Goal: Information Seeking & Learning: Find specific fact

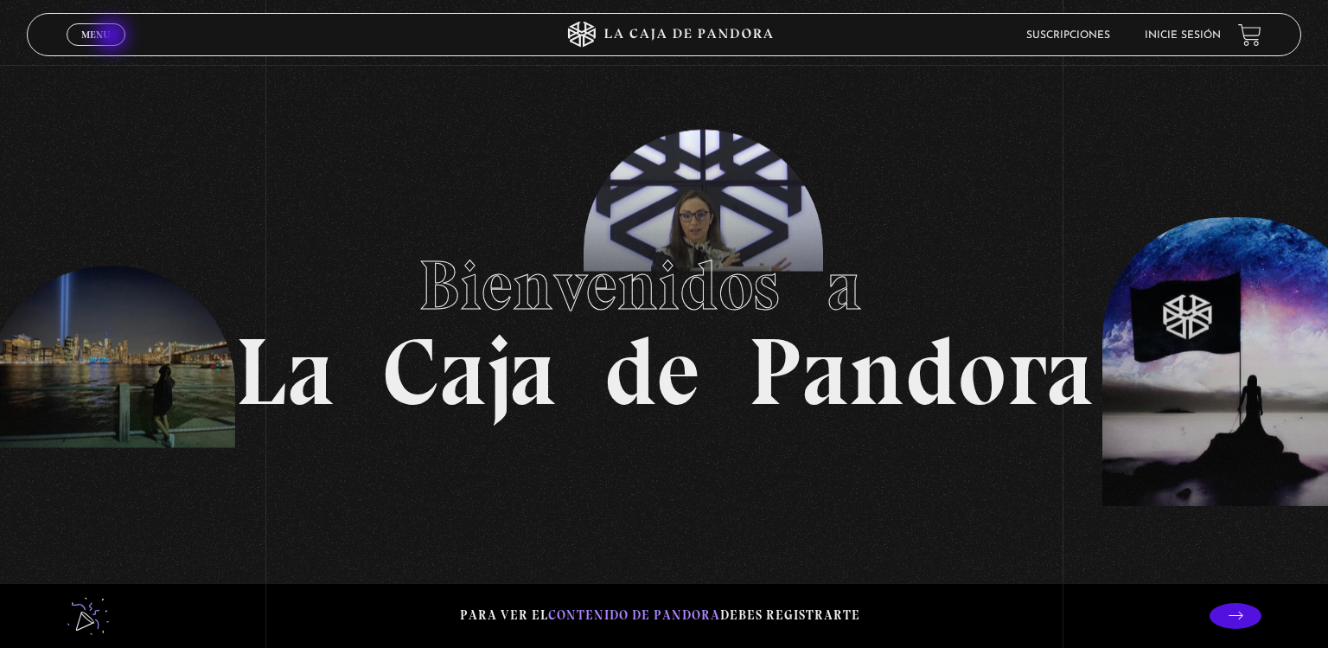
click at [113, 37] on link "Menu Cerrar" at bounding box center [96, 34] width 59 height 22
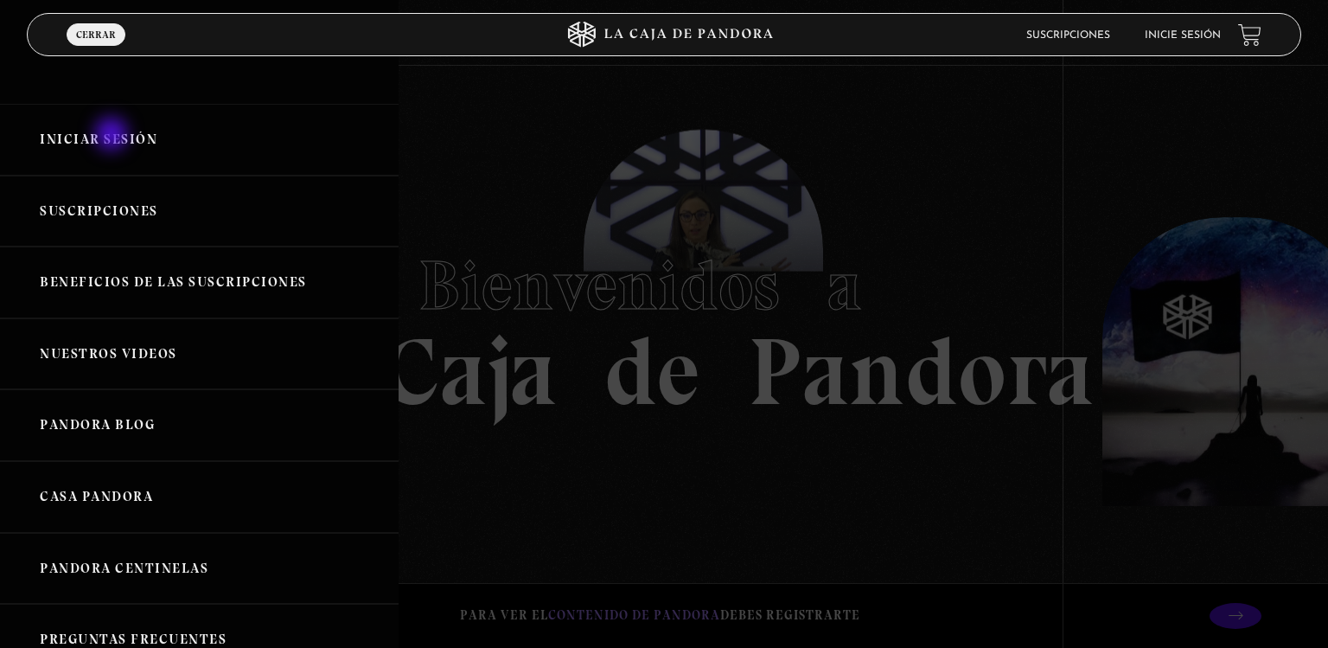
click at [113, 136] on link "Iniciar Sesión" at bounding box center [199, 140] width 399 height 72
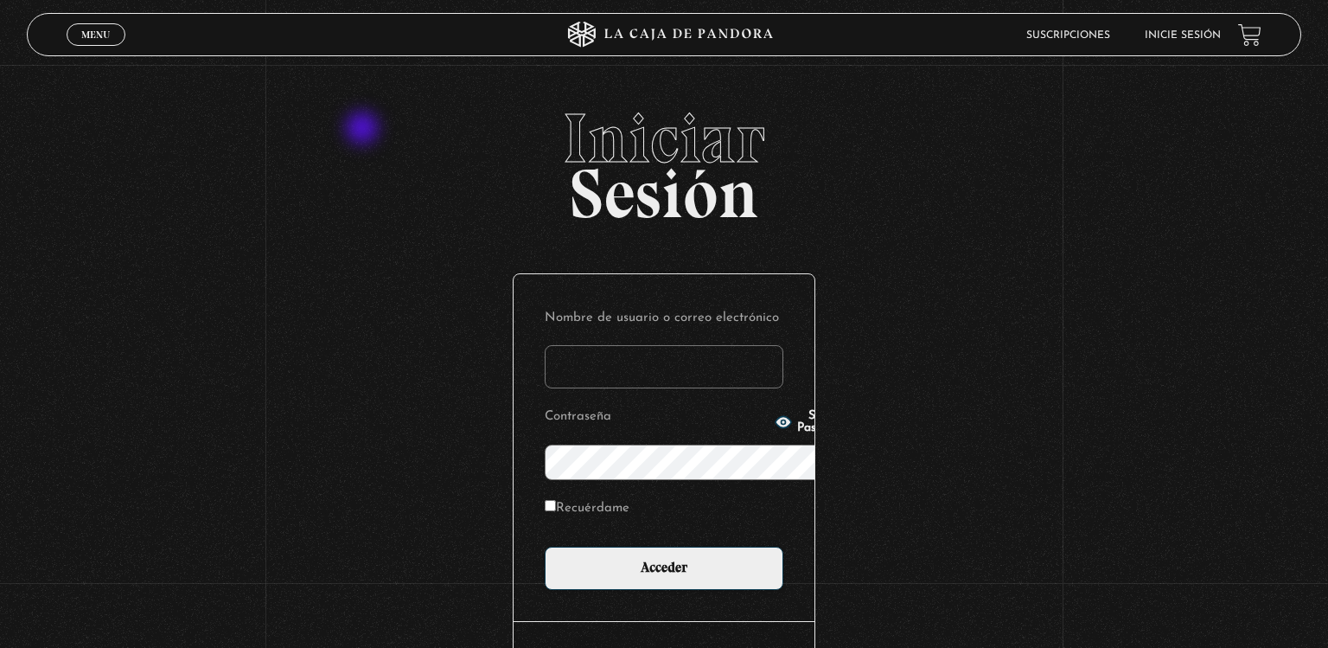
type input "mfernanda03.05@gmail.com"
click at [545, 546] on input "Acceder" at bounding box center [664, 567] width 239 height 43
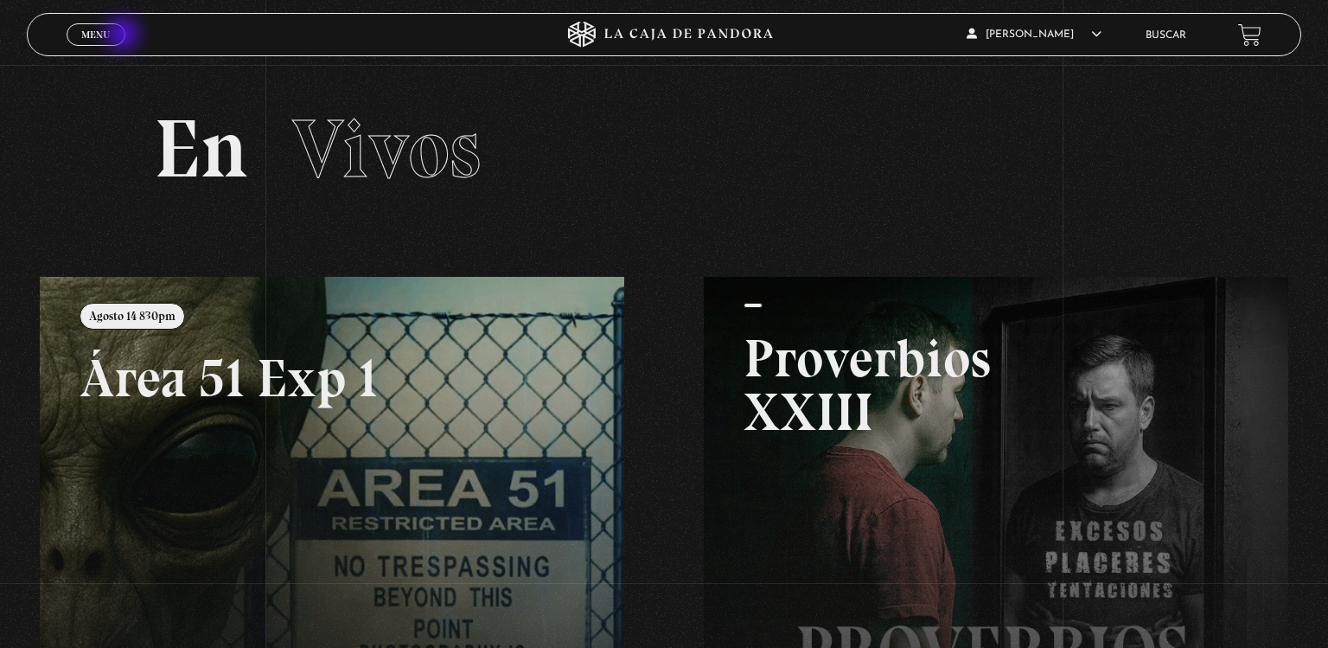
click at [124, 35] on link "Menu Cerrar" at bounding box center [96, 34] width 59 height 22
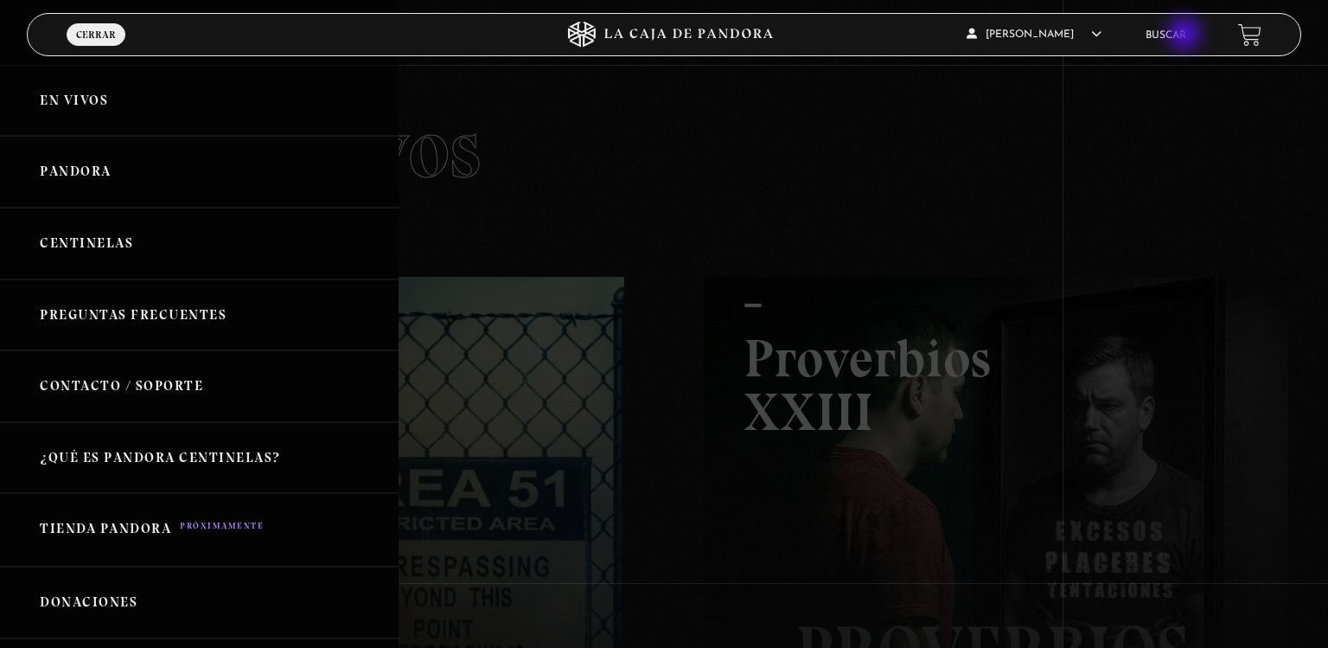
click at [1186, 35] on link "Buscar" at bounding box center [1166, 35] width 41 height 10
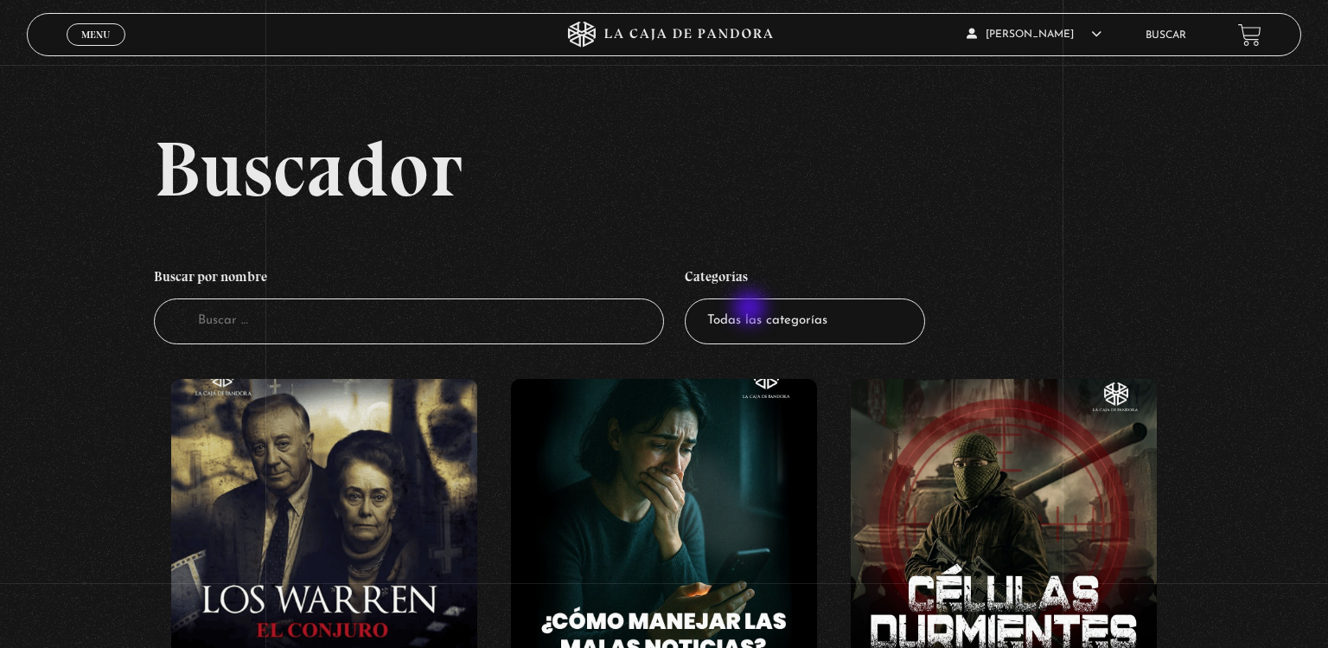
click at [622, 312] on input "Buscador" at bounding box center [409, 321] width 510 height 46
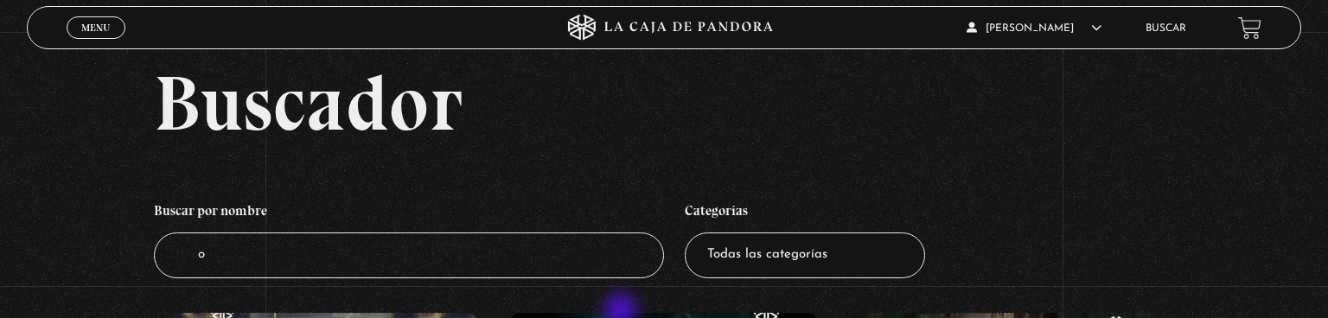
type input "on"
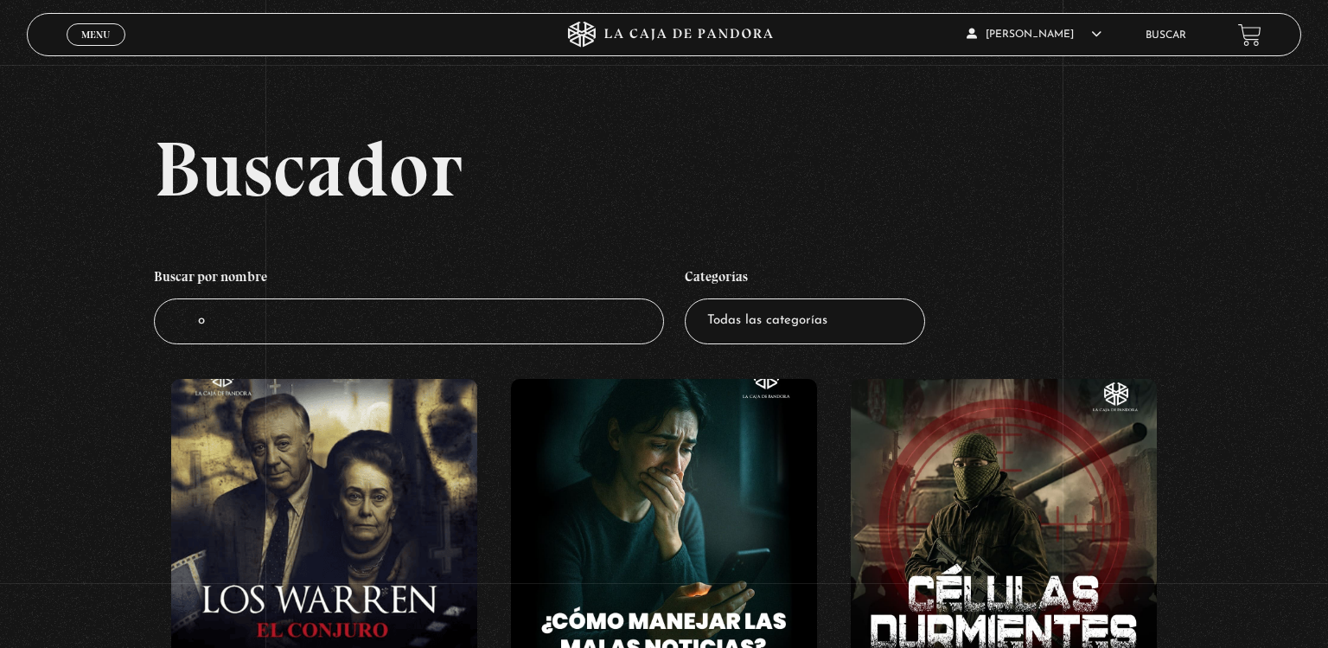
click at [622, 312] on input "o" at bounding box center [409, 321] width 510 height 46
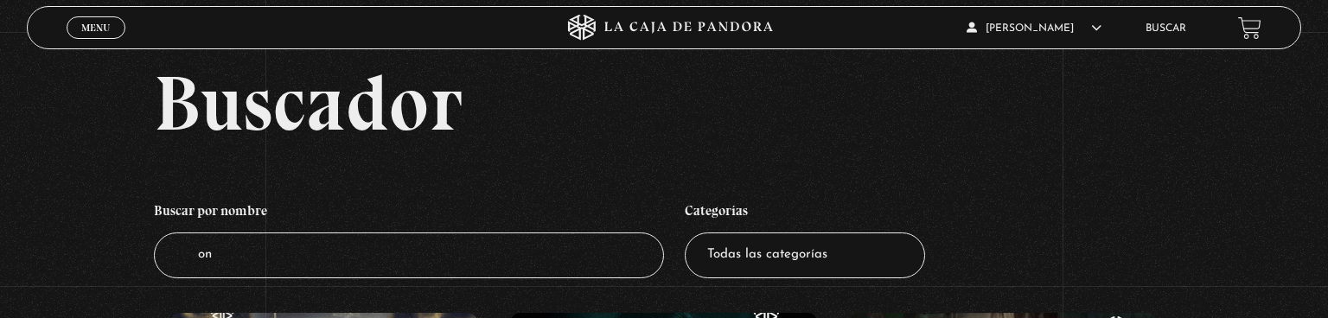
type input "onu"
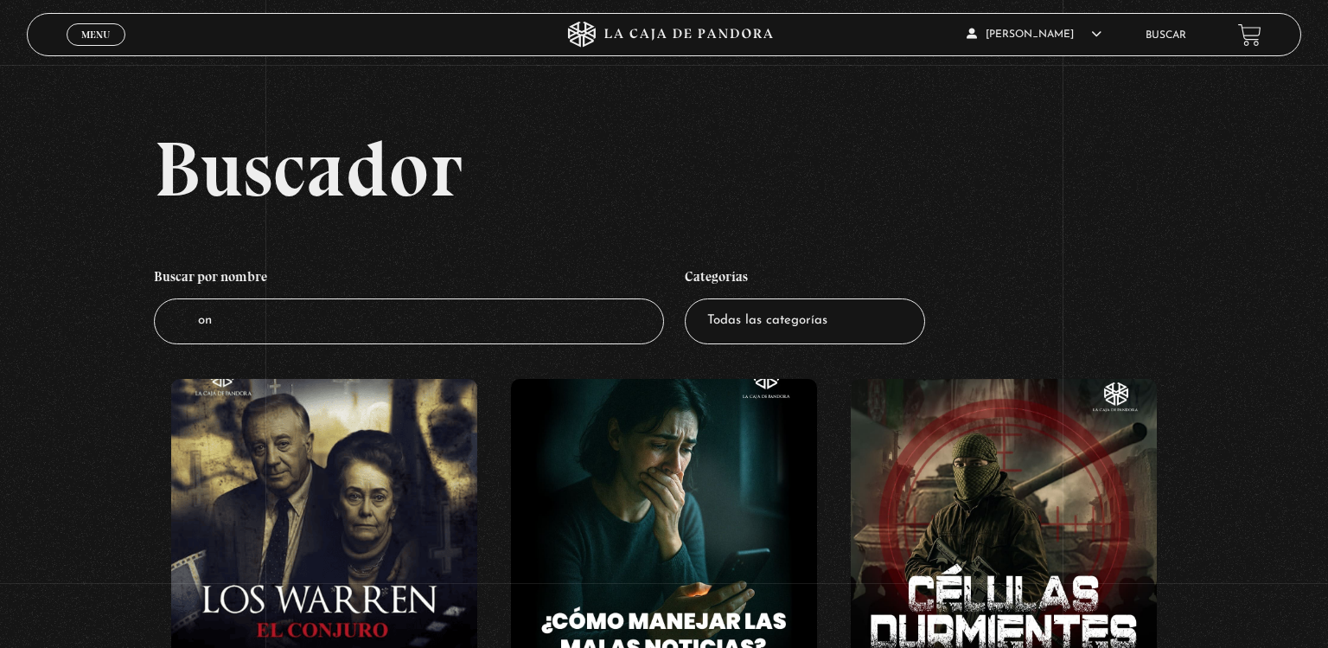
click at [622, 312] on input "on" at bounding box center [409, 321] width 510 height 46
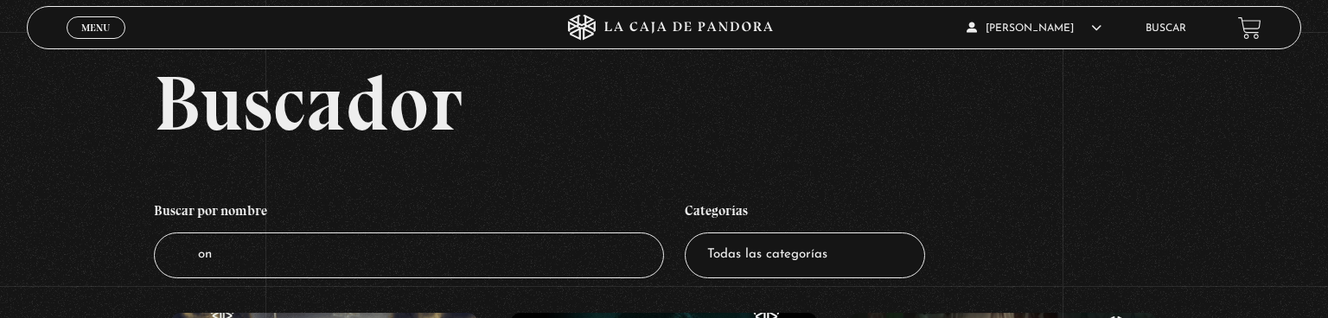
type input "onu"
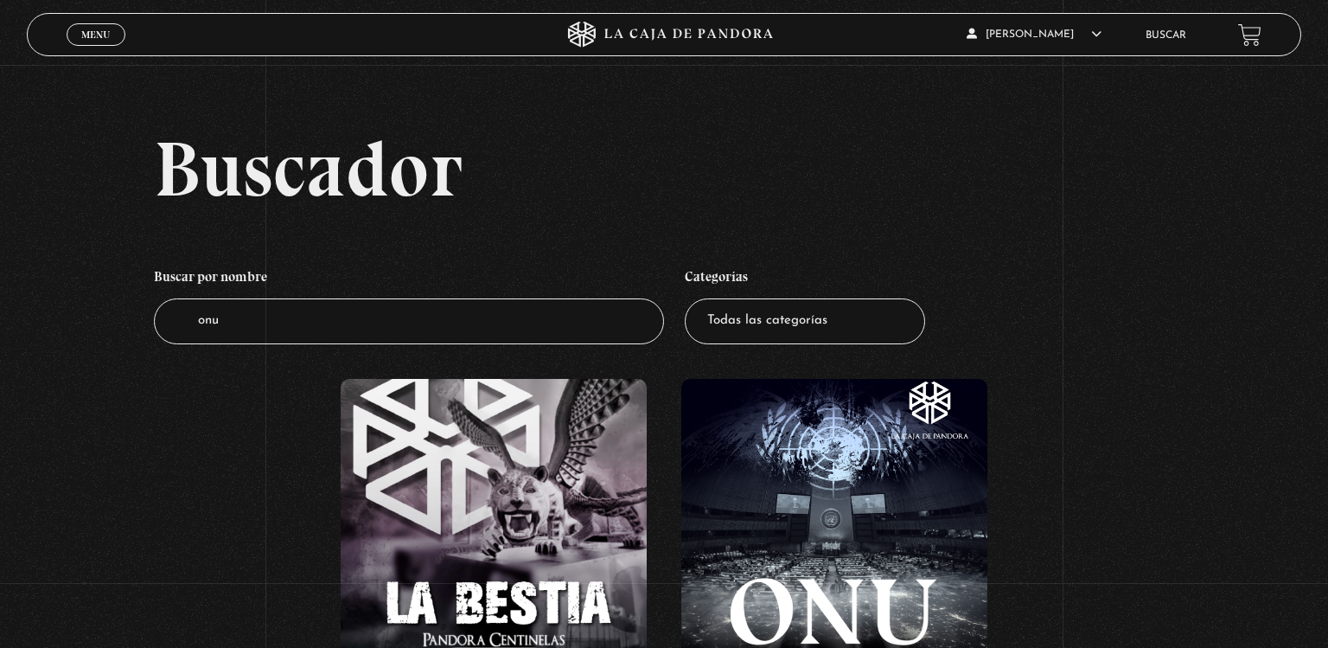
click at [705, 638] on figure at bounding box center [834, 534] width 306 height 311
